Goal: Task Accomplishment & Management: Manage account settings

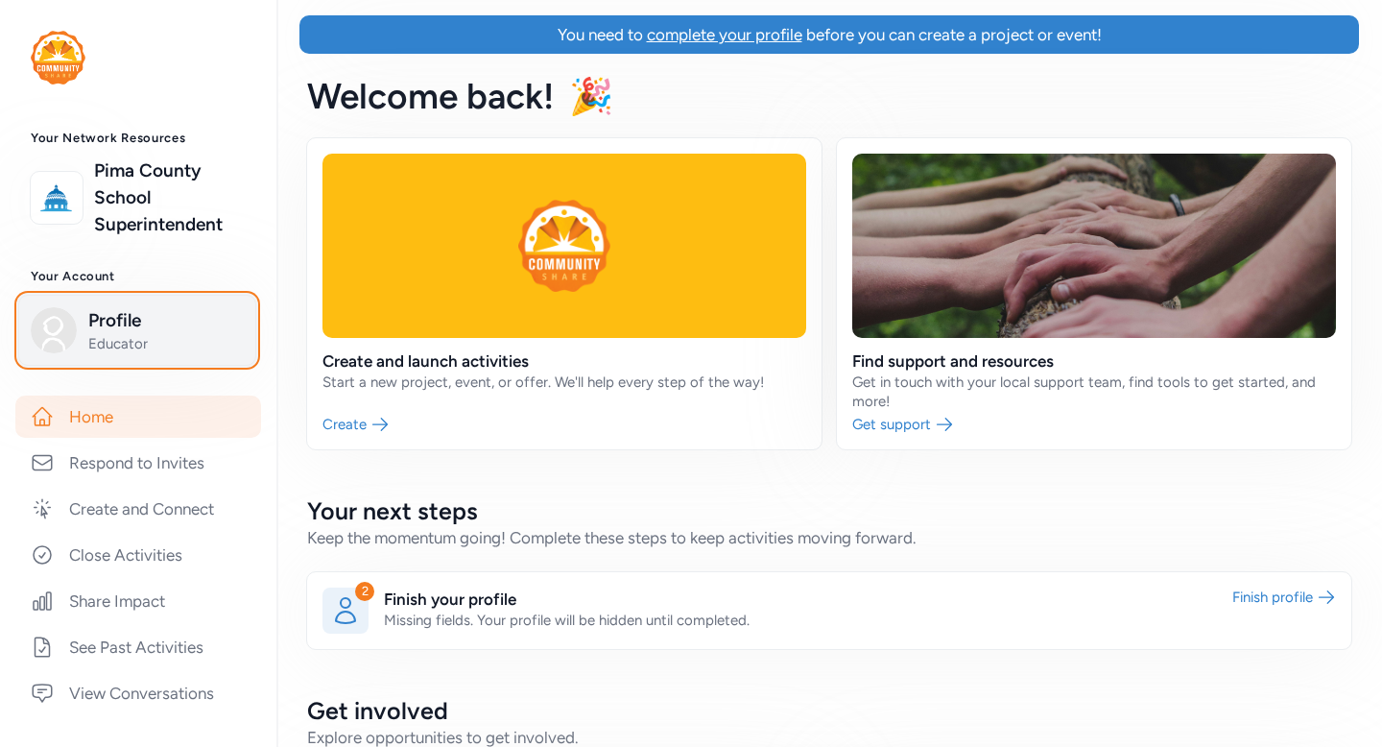
click at [107, 336] on span "Educator" at bounding box center [165, 343] width 155 height 19
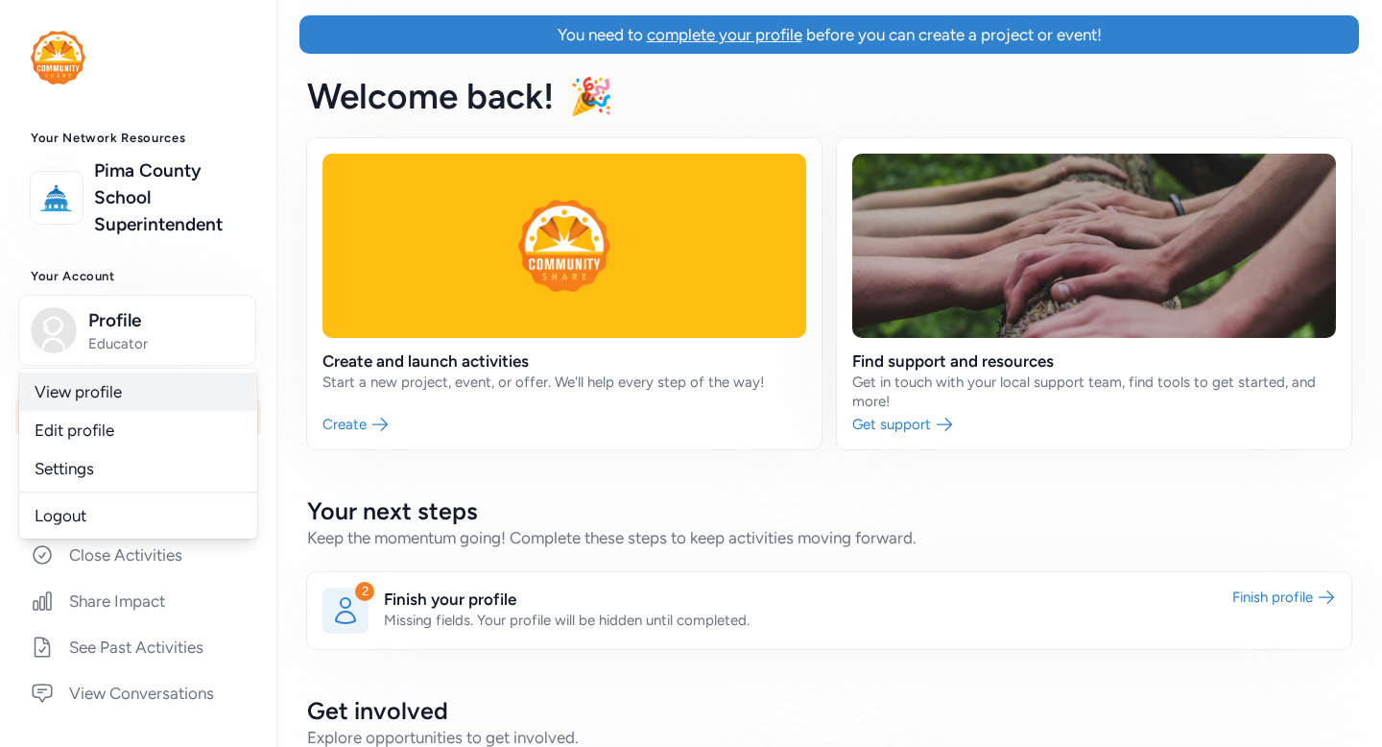
click at [107, 388] on link "View profile" at bounding box center [138, 391] width 238 height 38
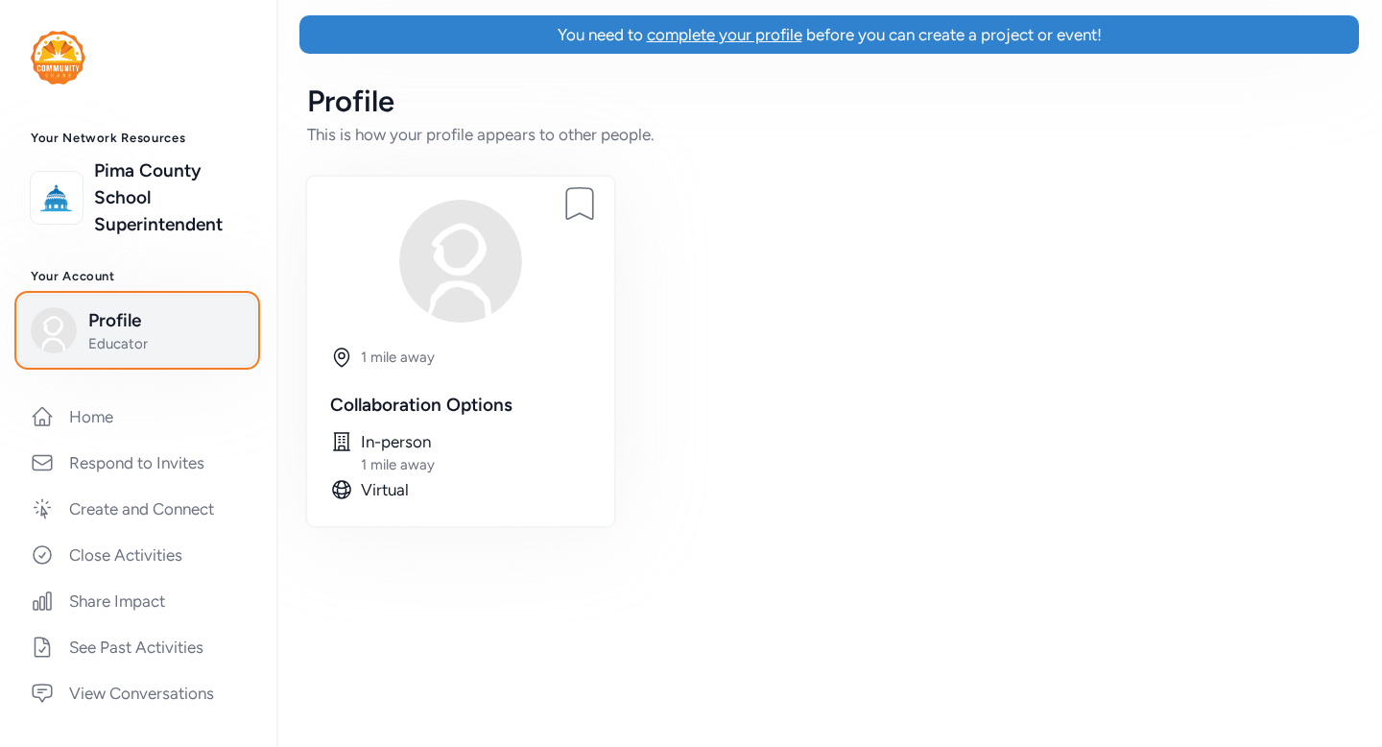
click at [140, 329] on span "Profile" at bounding box center [165, 320] width 155 height 27
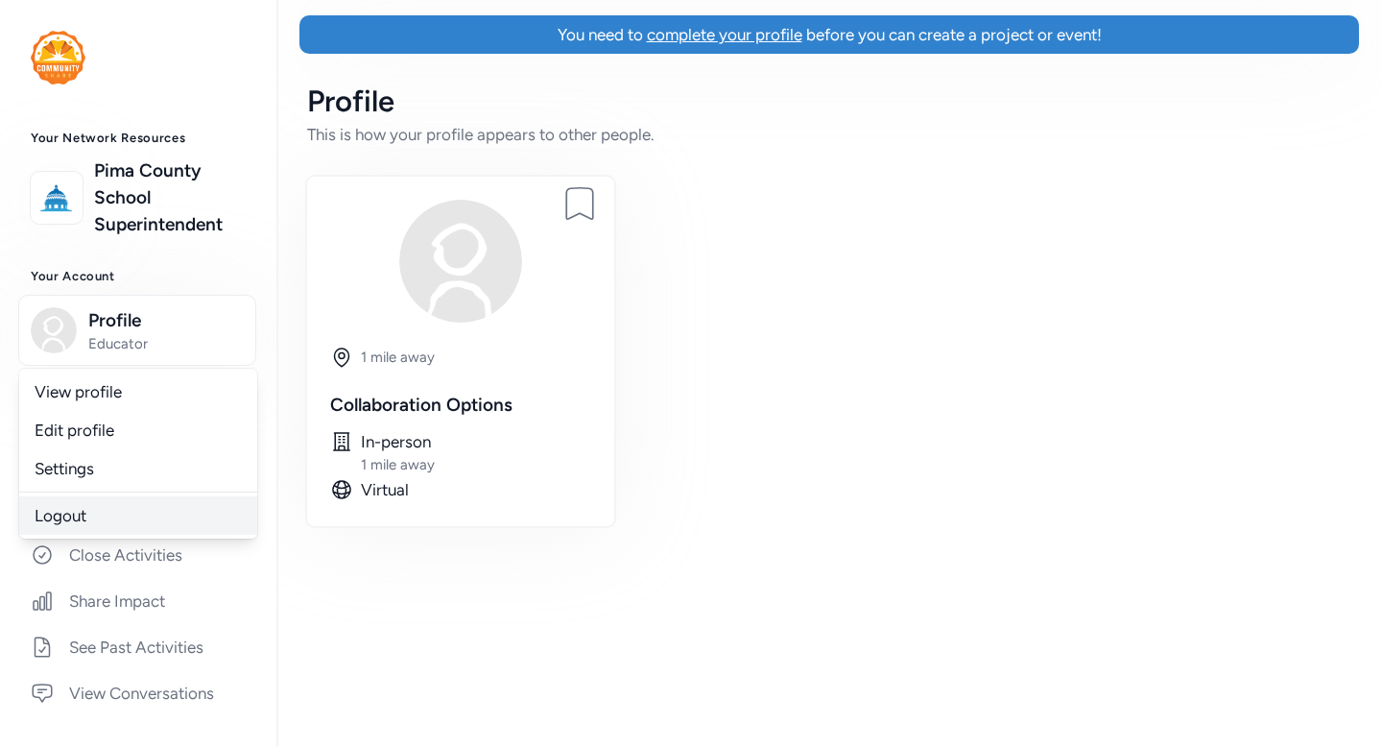
click at [83, 516] on link "Logout" at bounding box center [138, 515] width 238 height 38
